Goal: Transaction & Acquisition: Purchase product/service

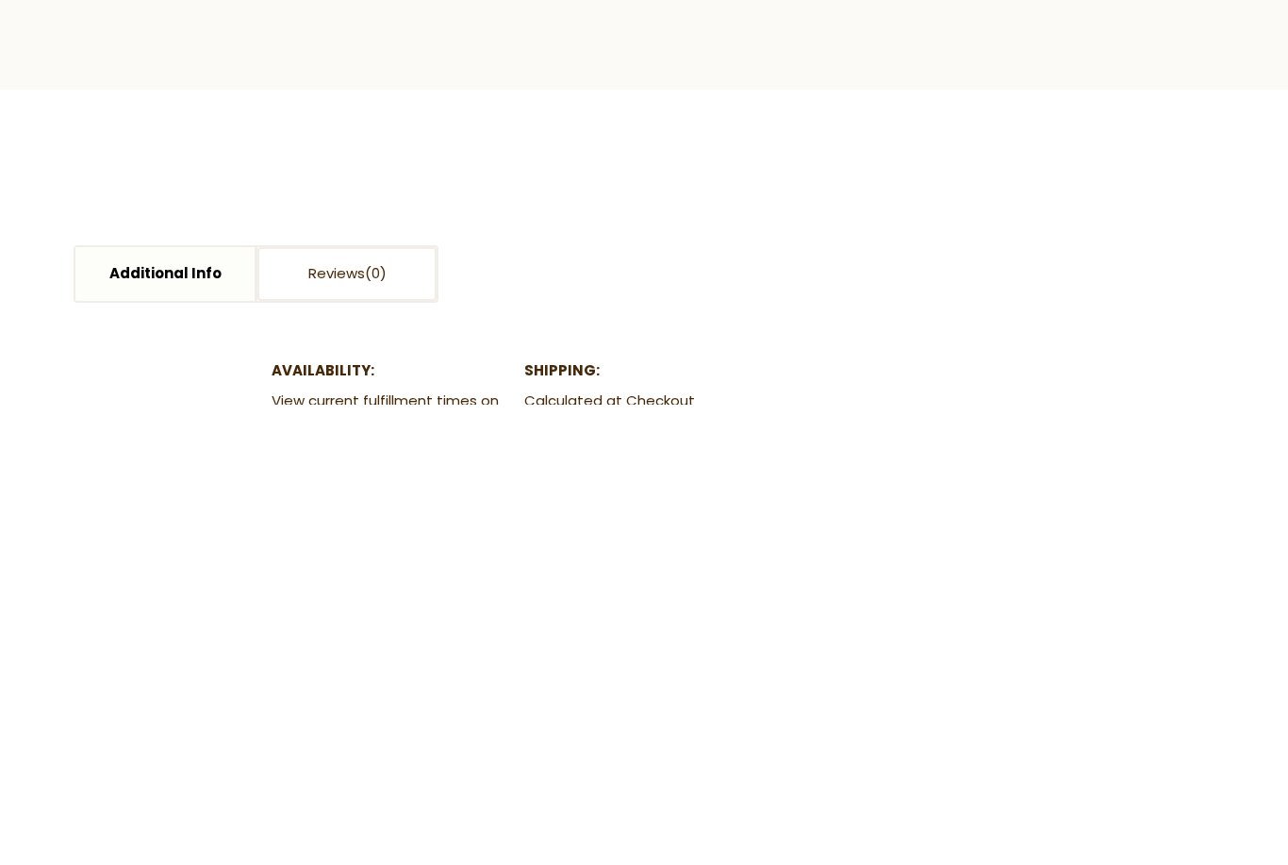
scroll to position [94, 0]
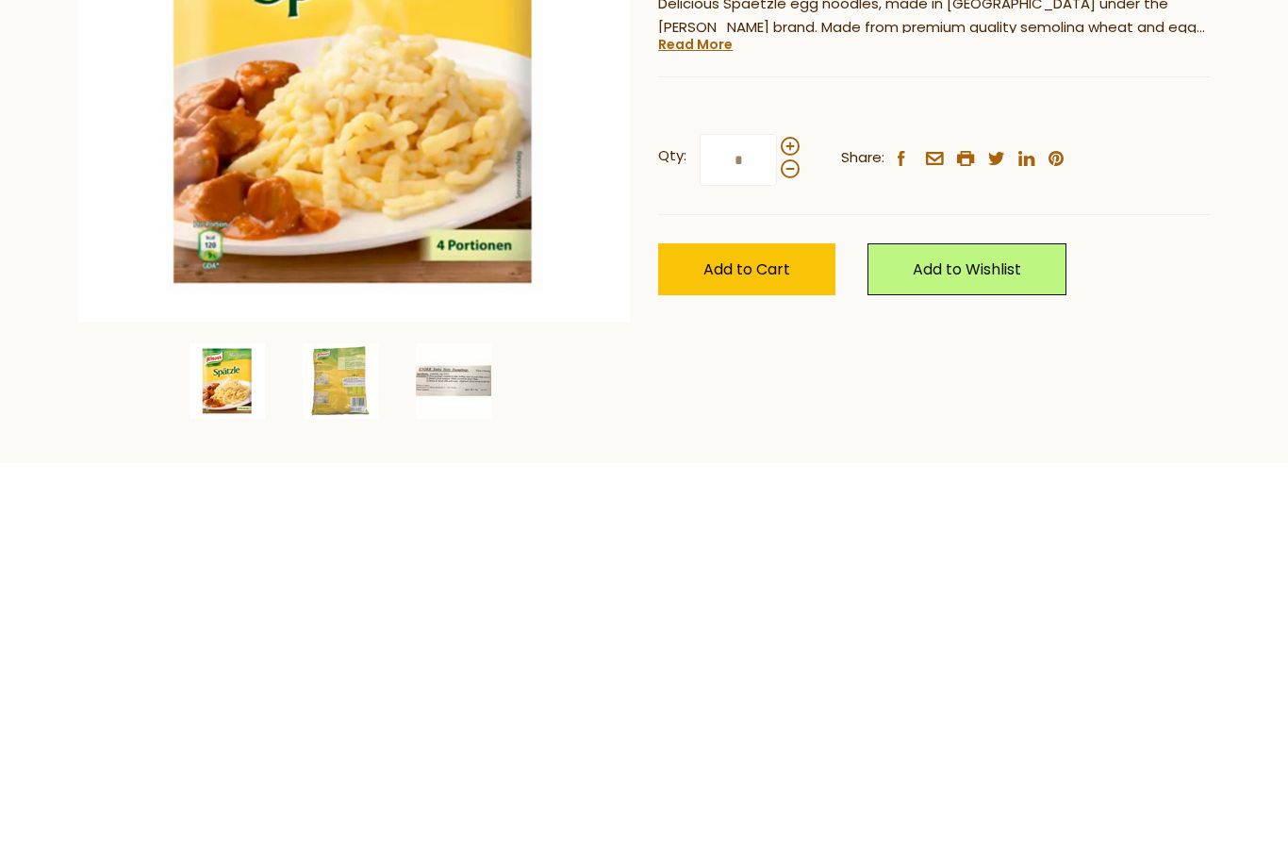
click at [798, 539] on span at bounding box center [790, 548] width 19 height 19
click at [777, 537] on input "*" at bounding box center [738, 563] width 77 height 52
click at [795, 539] on span at bounding box center [790, 548] width 19 height 19
click at [777, 537] on input "*" at bounding box center [738, 563] width 77 height 52
click at [789, 562] on span at bounding box center [790, 571] width 19 height 19
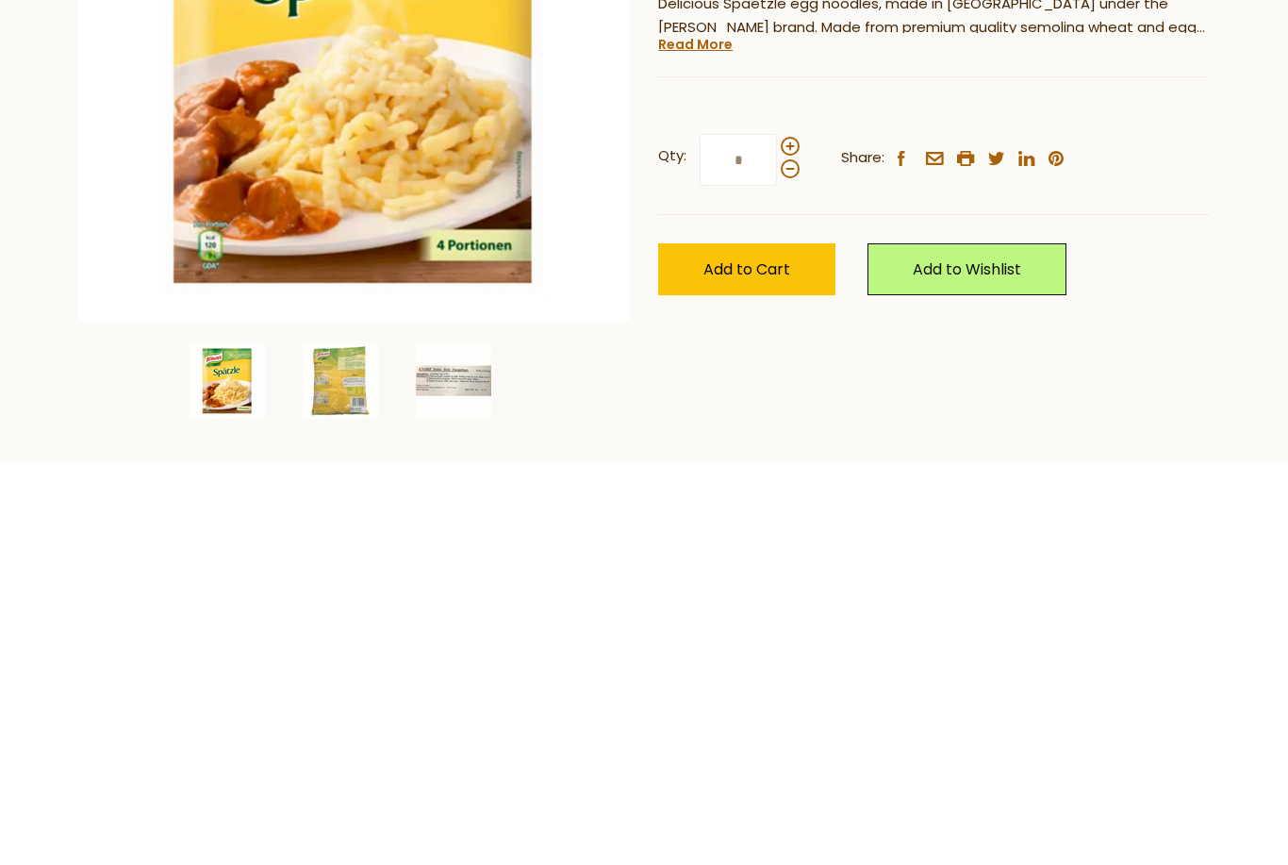
click at [777, 537] on input "*" at bounding box center [738, 563] width 77 height 52
click at [797, 537] on label "Qty: *" at bounding box center [728, 563] width 141 height 52
click at [777, 537] on input "*" at bounding box center [738, 563] width 77 height 52
click at [791, 539] on span at bounding box center [790, 548] width 19 height 19
click at [777, 537] on input "*" at bounding box center [738, 563] width 77 height 52
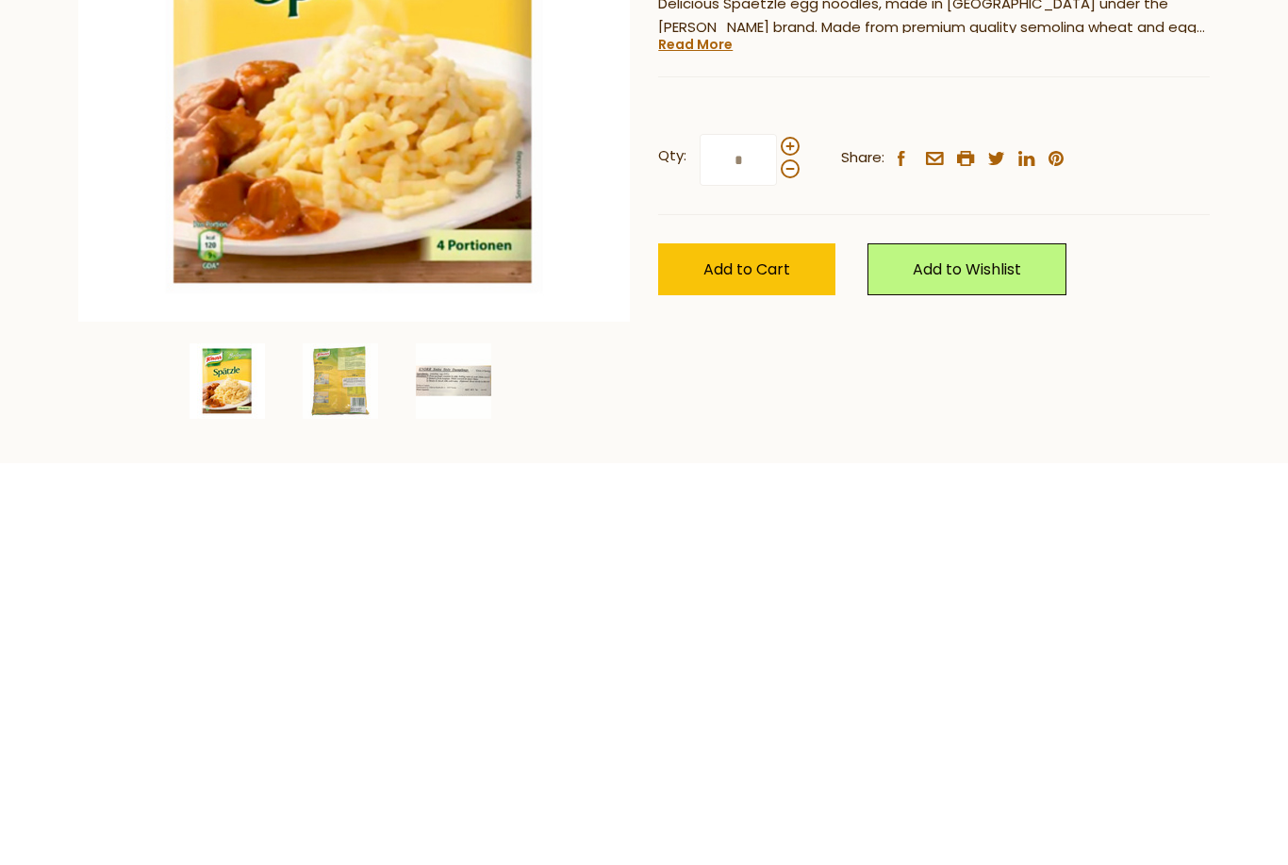
click at [788, 562] on span at bounding box center [790, 571] width 19 height 19
click at [777, 537] on input "*" at bounding box center [738, 563] width 77 height 52
click at [797, 539] on span at bounding box center [790, 548] width 19 height 19
click at [777, 537] on input "*" at bounding box center [738, 563] width 77 height 52
click at [751, 661] on span "Add to Cart" at bounding box center [747, 672] width 87 height 22
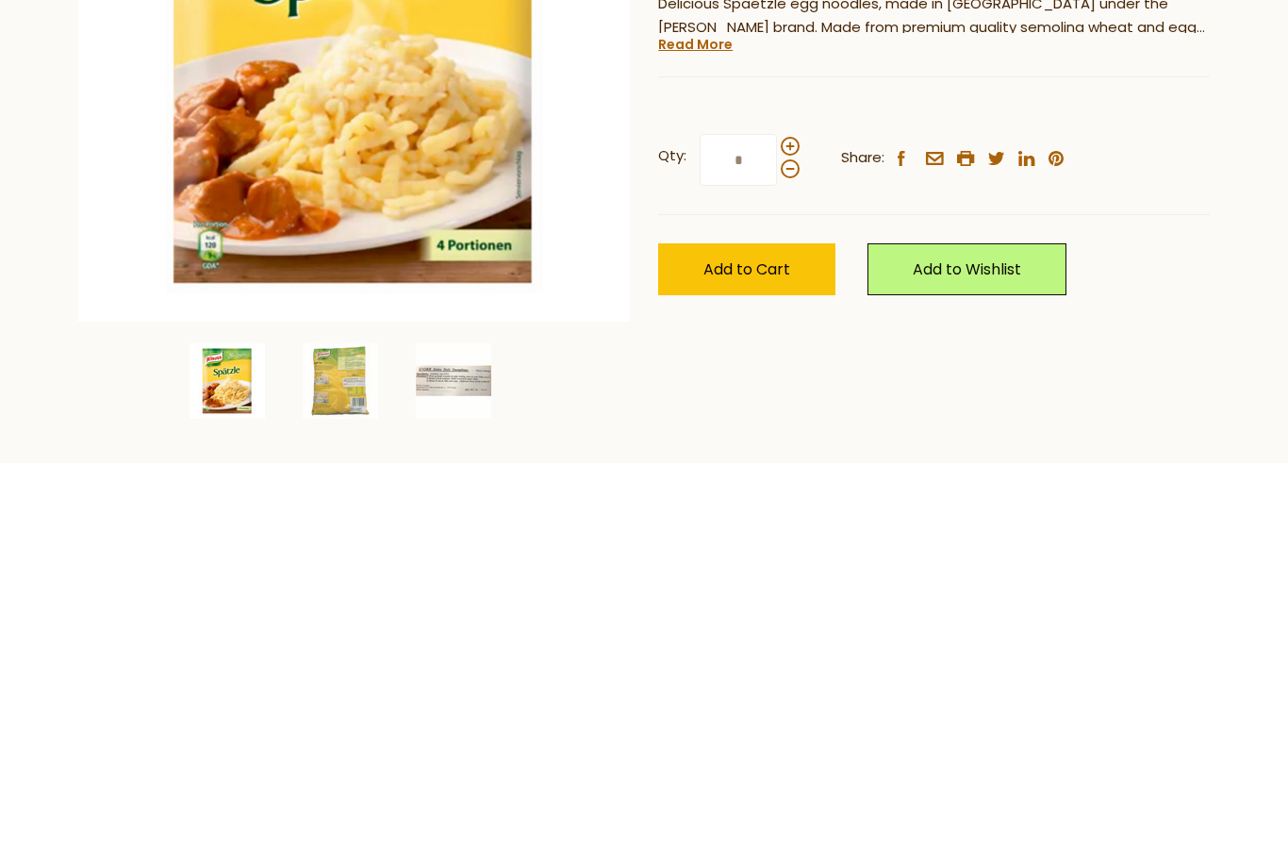
scroll to position [497, 0]
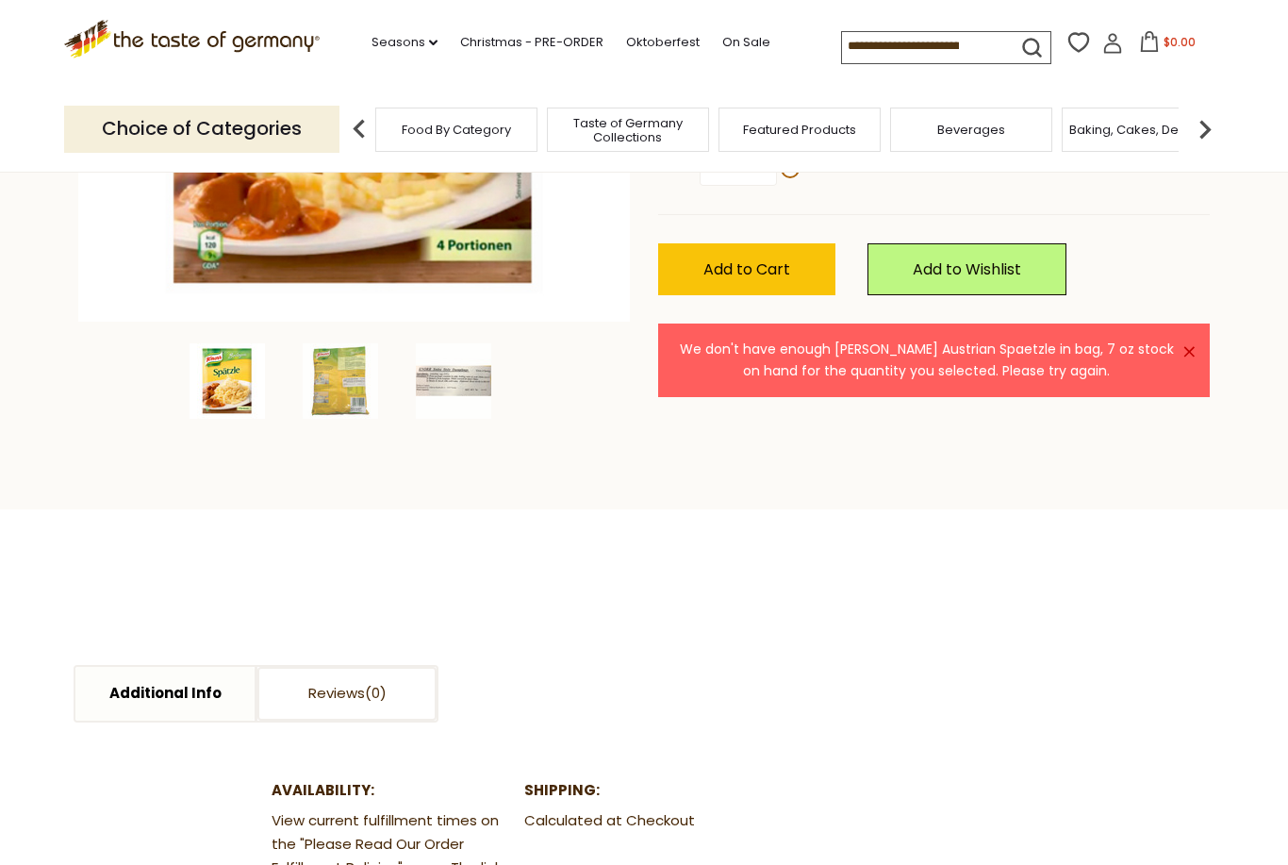
click at [612, 542] on section "Additional Info Reviews Additional Info Availability: View current fulfillment …" at bounding box center [644, 758] width 1160 height 499
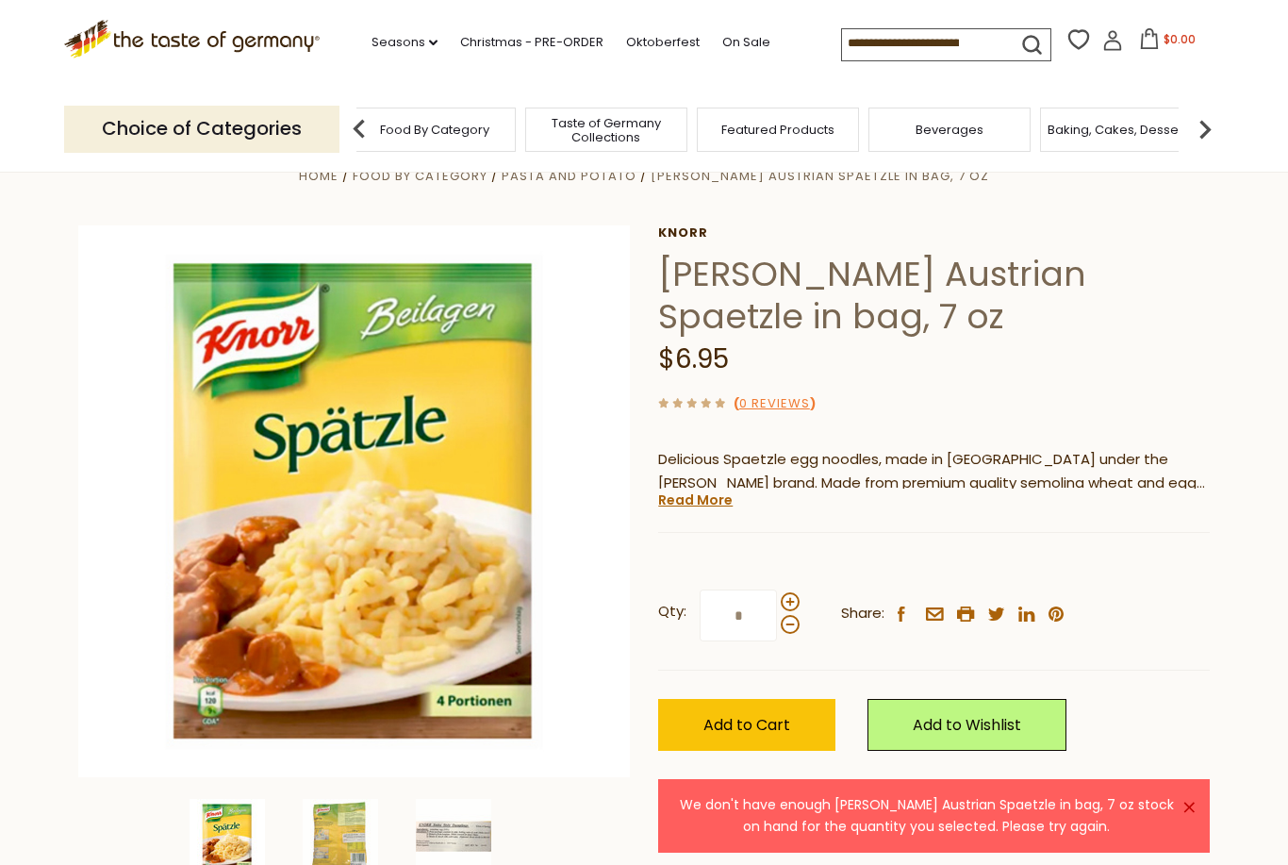
scroll to position [0, 0]
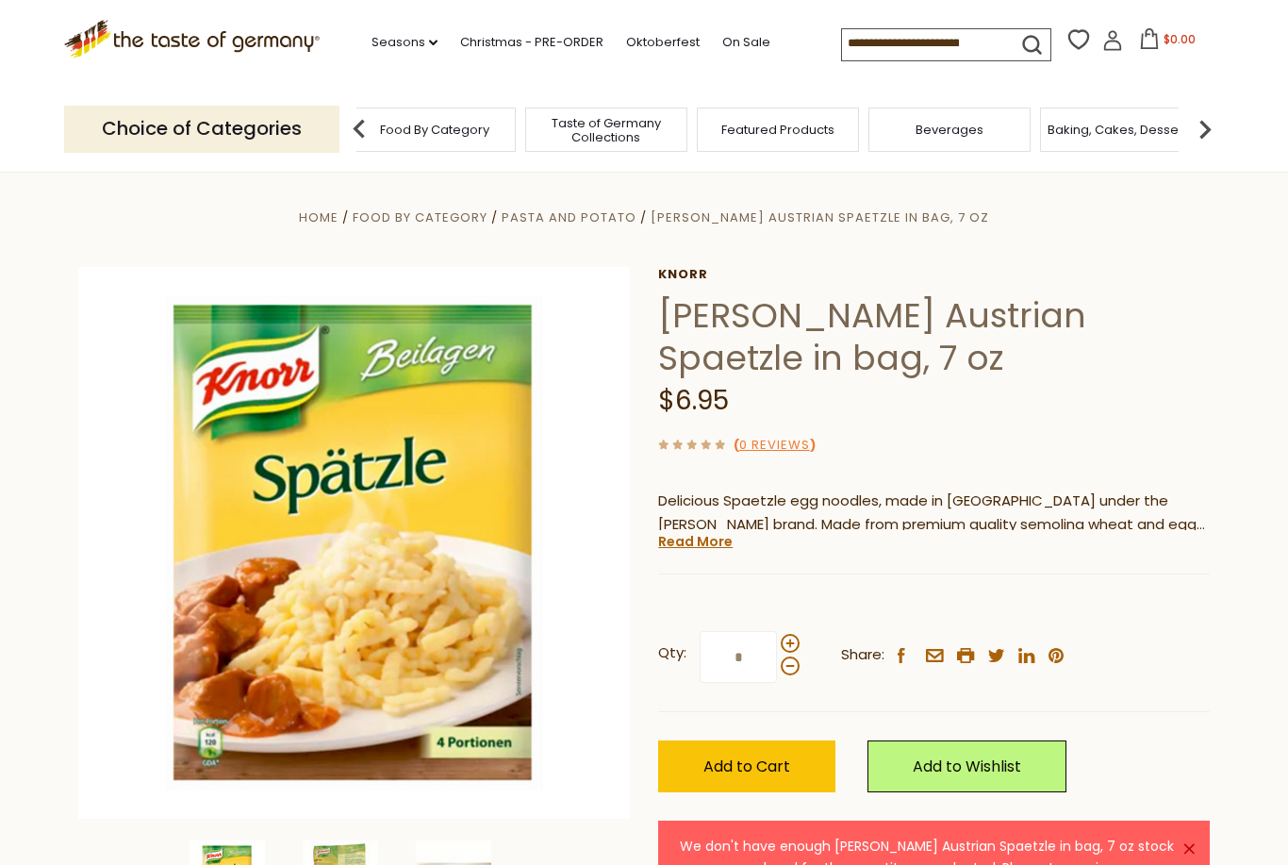
click at [790, 672] on span at bounding box center [790, 665] width 19 height 19
click at [777, 672] on input "*" at bounding box center [738, 657] width 77 height 52
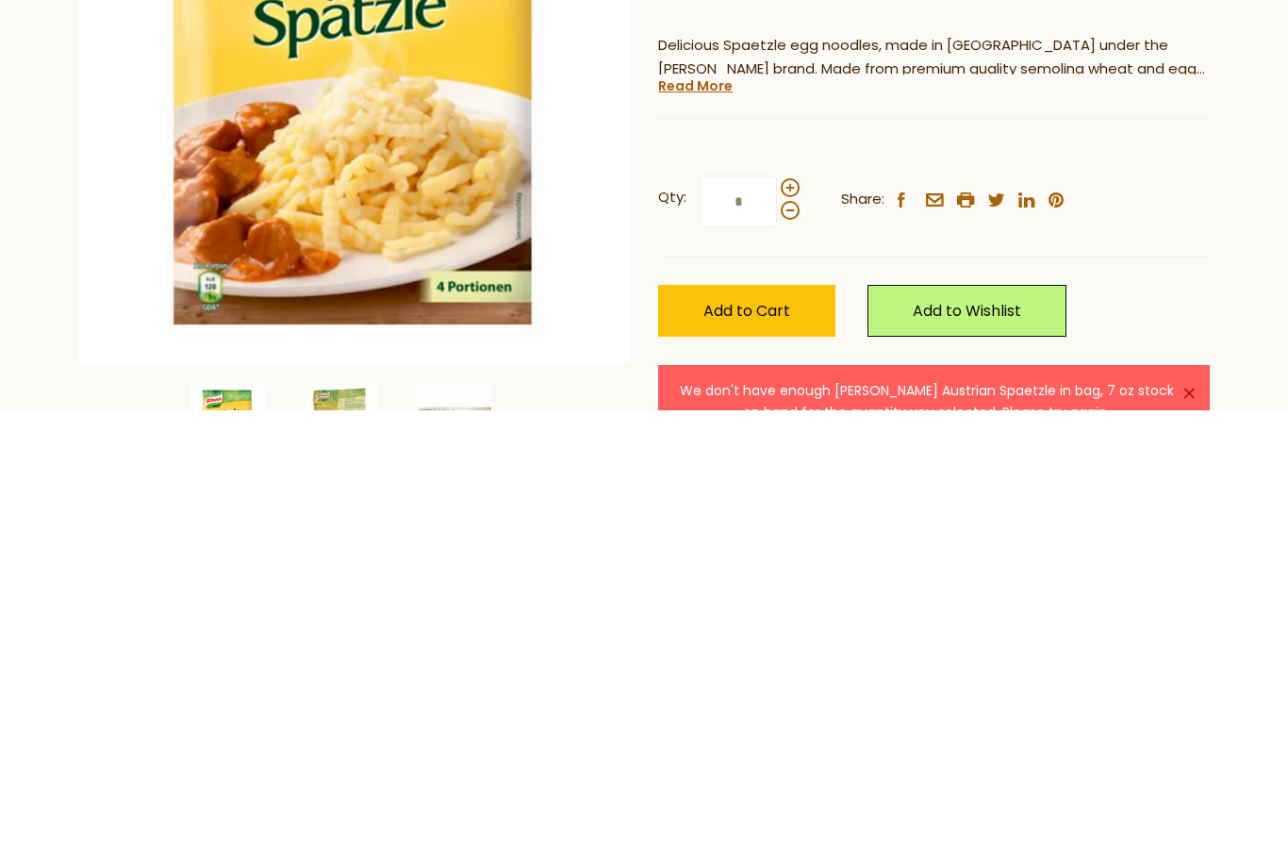
click at [791, 656] on span at bounding box center [790, 665] width 19 height 19
click at [777, 631] on input "*" at bounding box center [738, 657] width 77 height 52
click at [788, 634] on span at bounding box center [790, 643] width 19 height 19
click at [777, 631] on input "*" at bounding box center [738, 657] width 77 height 52
type input "*"
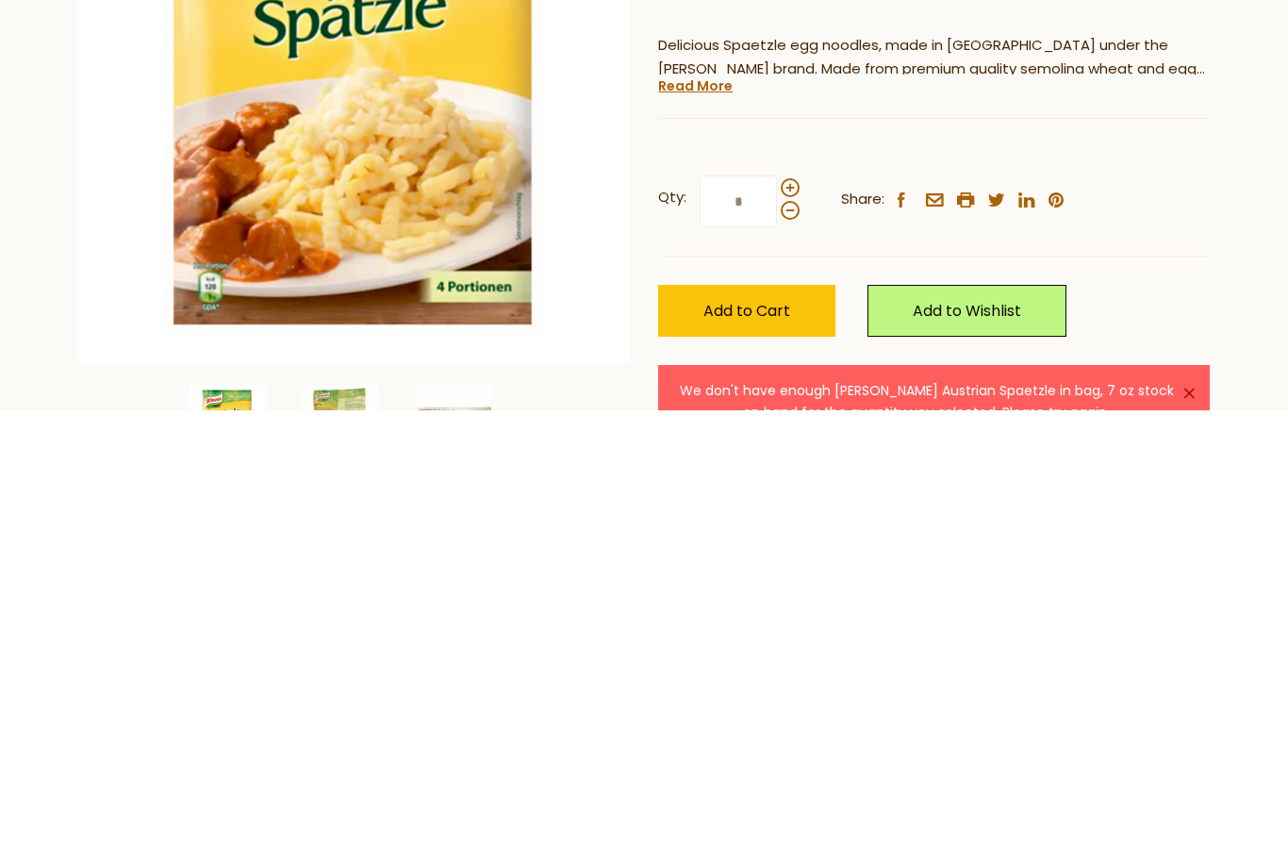
click at [763, 755] on span "Add to Cart" at bounding box center [747, 766] width 87 height 22
